Goal: Navigation & Orientation: Find specific page/section

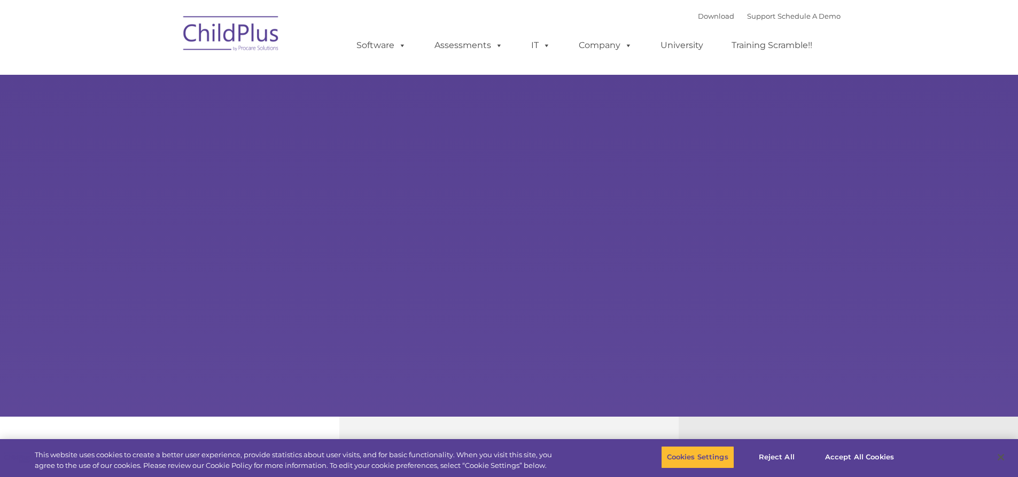
select select "MEDIUM"
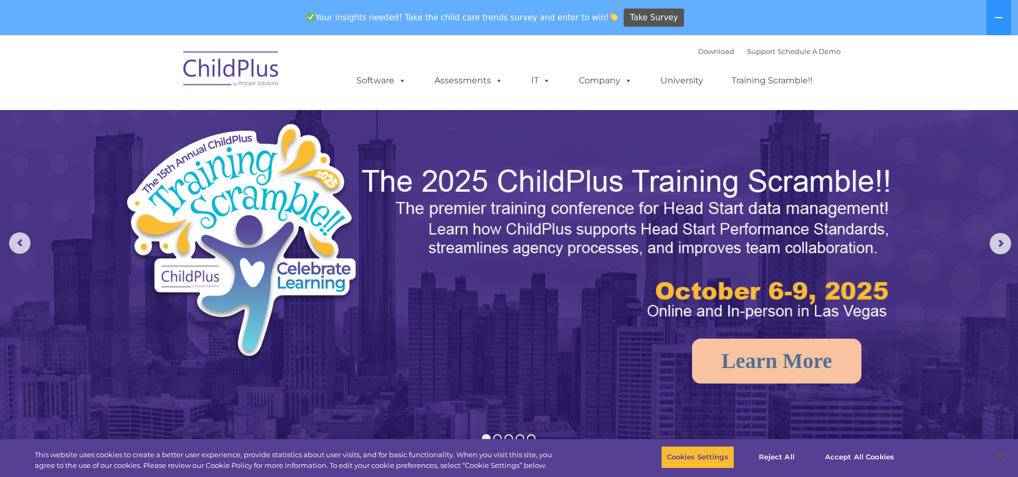
click at [184, 66] on img at bounding box center [231, 70] width 107 height 53
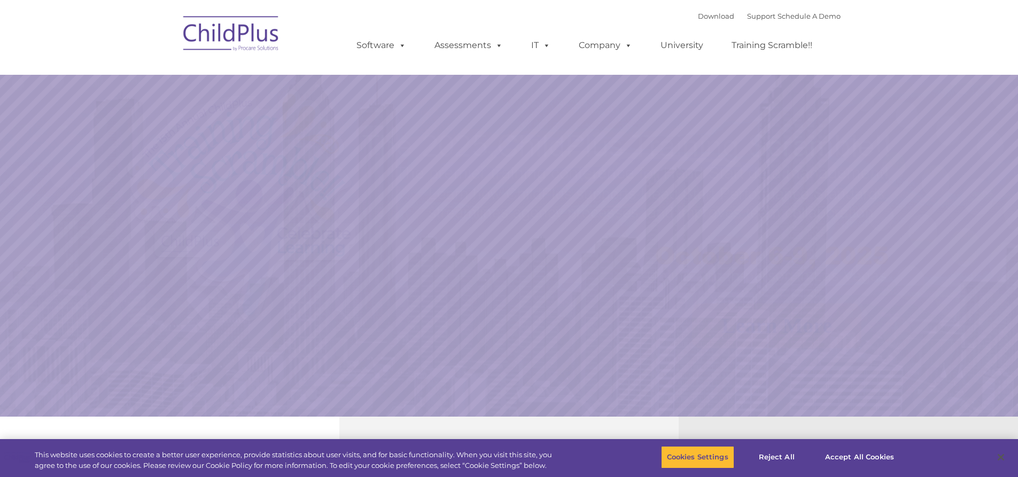
select select "MEDIUM"
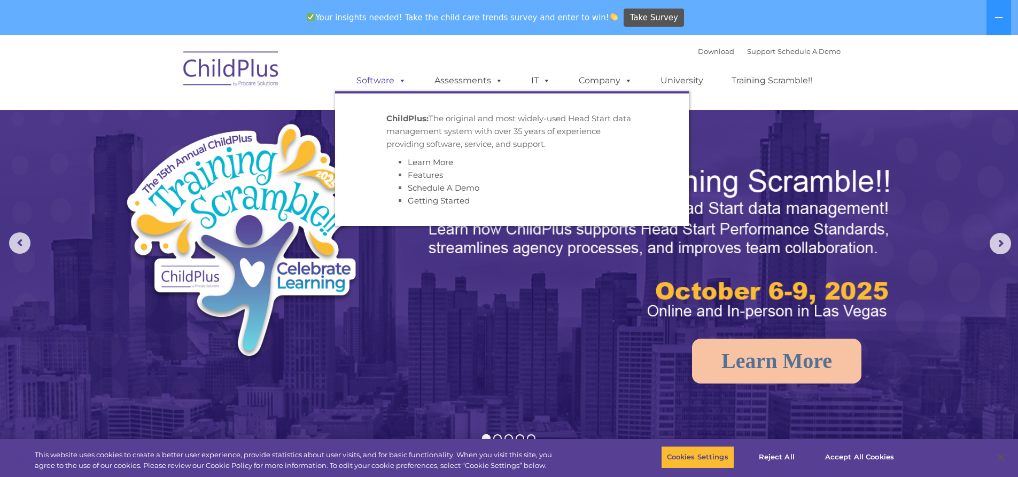
click at [382, 77] on link "Software" at bounding box center [381, 80] width 71 height 21
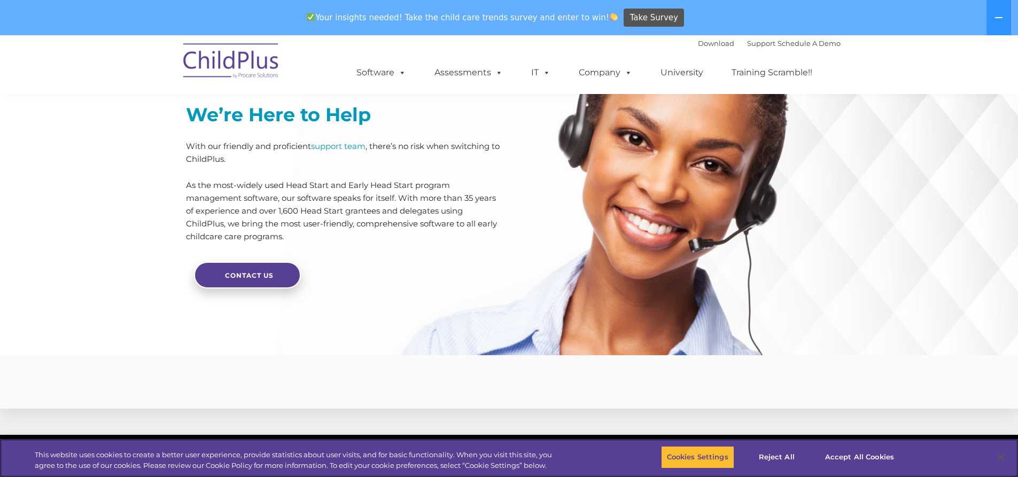
scroll to position [2395, 0]
